Goal: Task Accomplishment & Management: Manage account settings

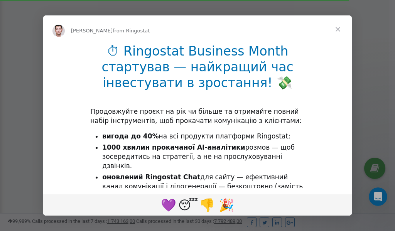
click at [338, 29] on span "Close" at bounding box center [338, 29] width 28 height 28
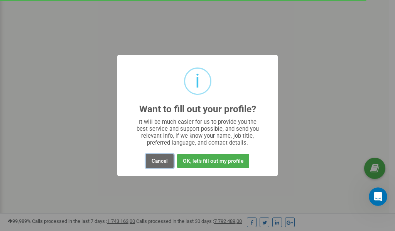
click at [160, 162] on button "Cancel" at bounding box center [160, 161] width 28 height 14
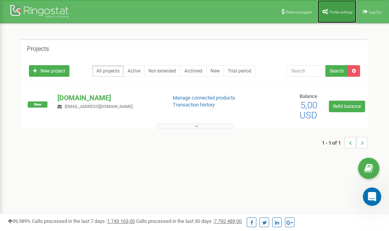
click at [337, 9] on link "Profile settings" at bounding box center [336, 11] width 39 height 23
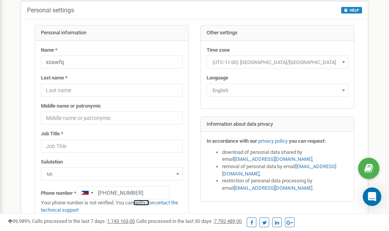
click at [147, 202] on link "verify it" at bounding box center [141, 203] width 16 height 6
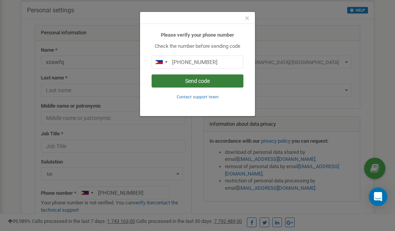
click at [199, 82] on button "Send code" at bounding box center [198, 80] width 92 height 13
